Goal: Task Accomplishment & Management: Complete application form

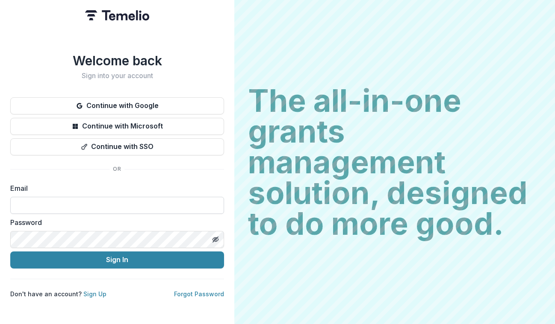
click at [94, 198] on input at bounding box center [117, 205] width 214 height 17
type input "**********"
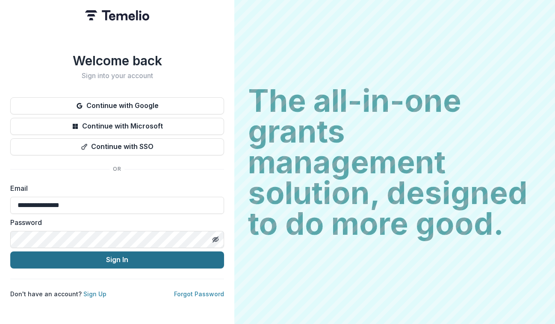
click at [47, 259] on button "Sign In" at bounding box center [117, 260] width 214 height 17
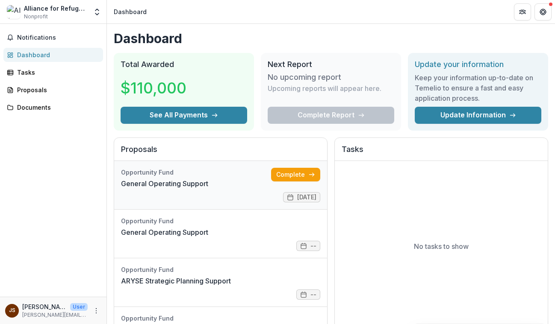
click at [201, 189] on link "General Operating Support" at bounding box center [164, 184] width 87 height 10
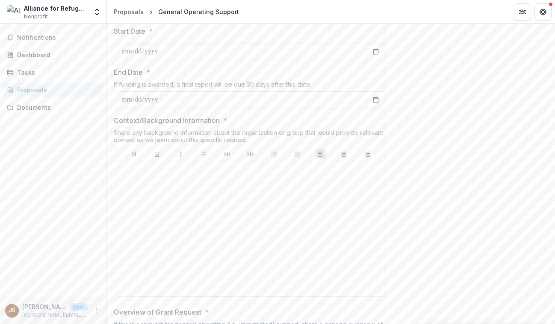
scroll to position [811, 0]
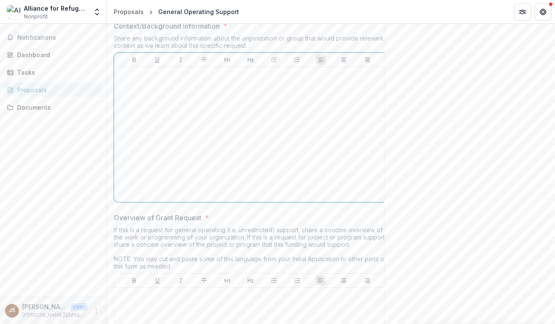
click at [228, 199] on div at bounding box center [251, 135] width 266 height 128
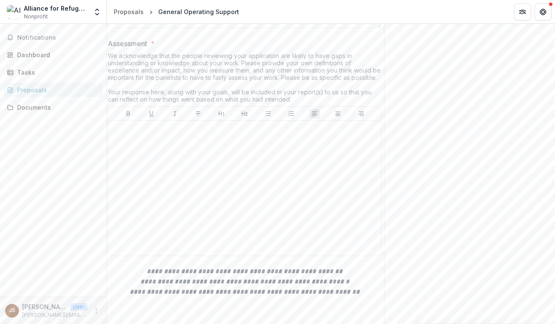
scroll to position [0, 0]
